Goal: Task Accomplishment & Management: Use online tool/utility

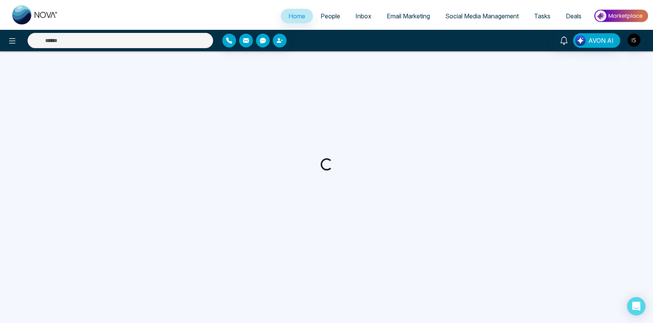
select select "*"
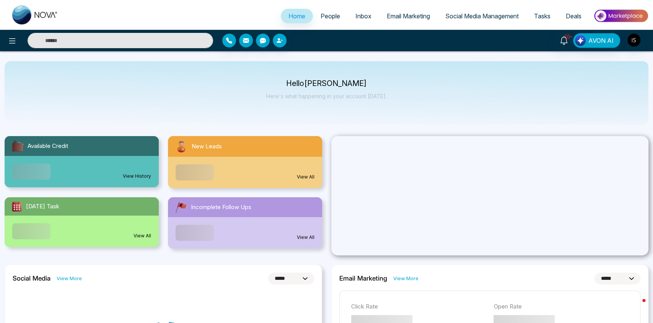
click at [413, 20] on link "Email Marketing" at bounding box center [408, 16] width 59 height 15
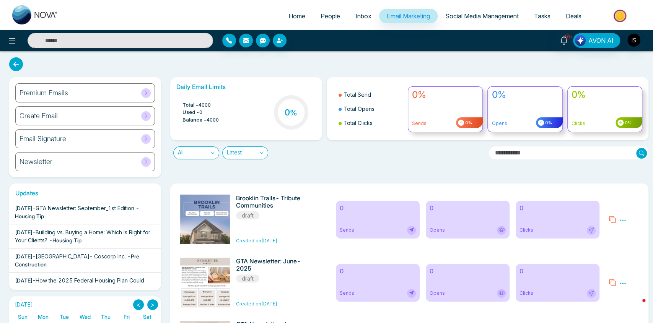
click at [73, 95] on div "Premium Emails" at bounding box center [85, 92] width 140 height 19
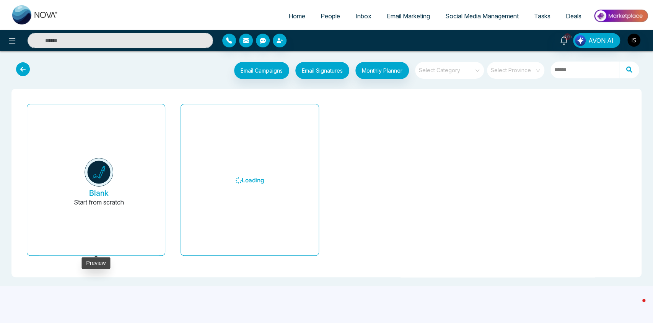
click at [107, 192] on h5 "Blank" at bounding box center [99, 193] width 20 height 9
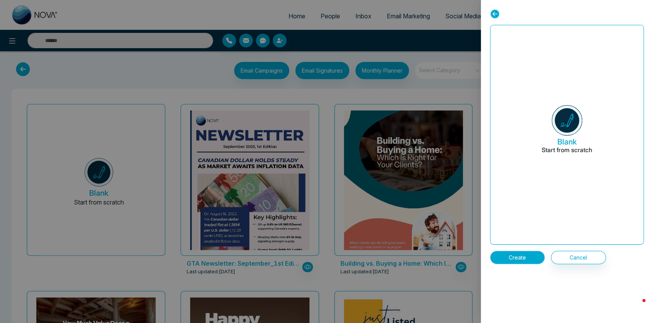
click at [527, 261] on button "Create" at bounding box center [517, 257] width 55 height 13
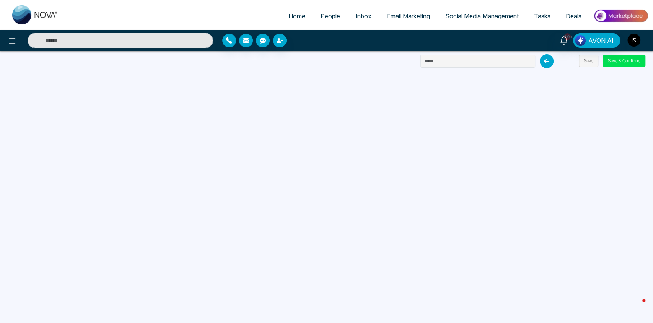
click at [634, 38] on img "button" at bounding box center [633, 40] width 13 height 13
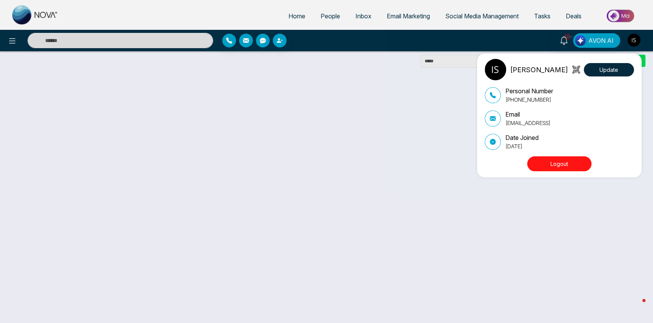
click at [557, 167] on button "Logout" at bounding box center [559, 163] width 64 height 15
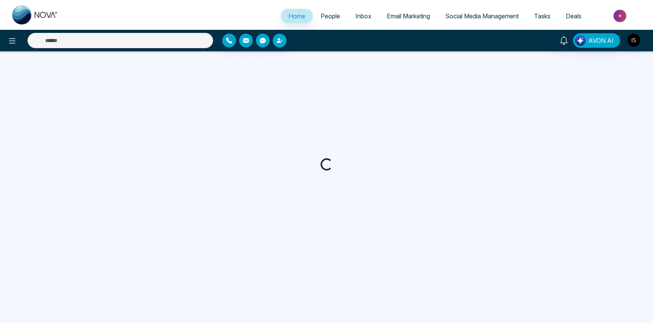
select select "*"
